Goal: Transaction & Acquisition: Subscribe to service/newsletter

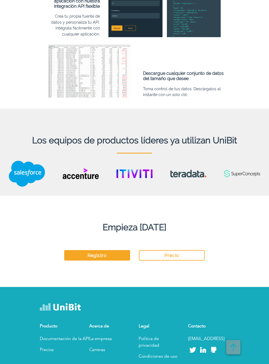
scroll to position [1109, 0]
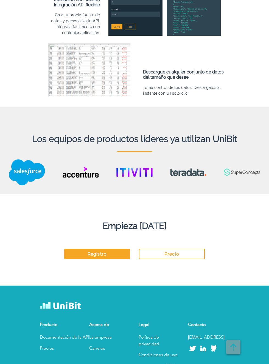
click at [68, 301] on img at bounding box center [60, 306] width 41 height 10
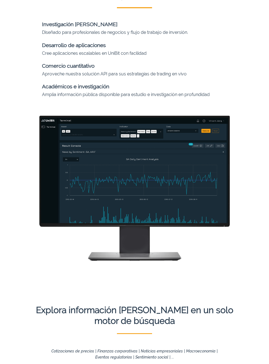
scroll to position [0, 0]
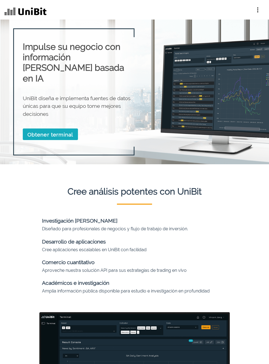
click at [38, 15] on img at bounding box center [25, 12] width 42 height 11
click at [262, 13] on button "button" at bounding box center [258, 9] width 14 height 11
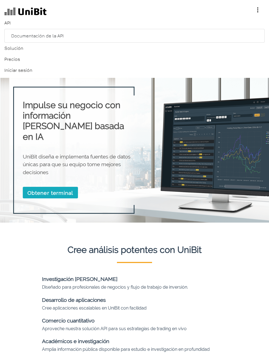
click at [30, 70] on font "Iniciar sesión" at bounding box center [18, 70] width 28 height 5
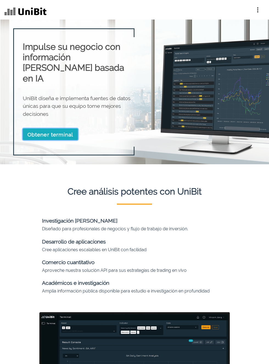
click at [72, 131] on font "Obtener terminal" at bounding box center [50, 134] width 46 height 6
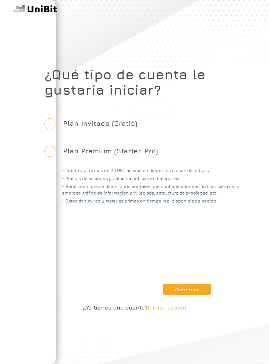
click at [150, 310] on font "Iniciar sesión" at bounding box center [167, 307] width 38 height 6
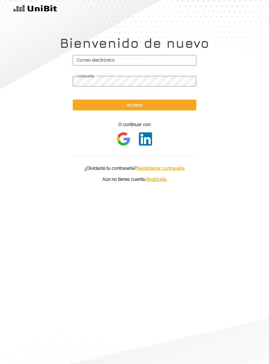
click at [174, 62] on span "Correo electrónico" at bounding box center [135, 60] width 124 height 14
click at [174, 62] on input "Correo electrónico" at bounding box center [135, 60] width 124 height 10
click at [165, 62] on input "Correo electrónico" at bounding box center [135, 60] width 124 height 10
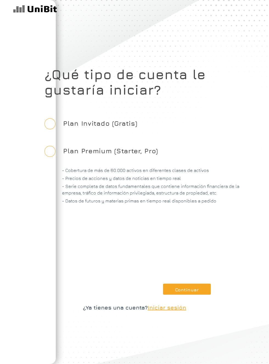
scroll to position [28, 0]
click at [196, 286] on button "Continuar" at bounding box center [187, 288] width 48 height 11
